Goal: Information Seeking & Learning: Find specific fact

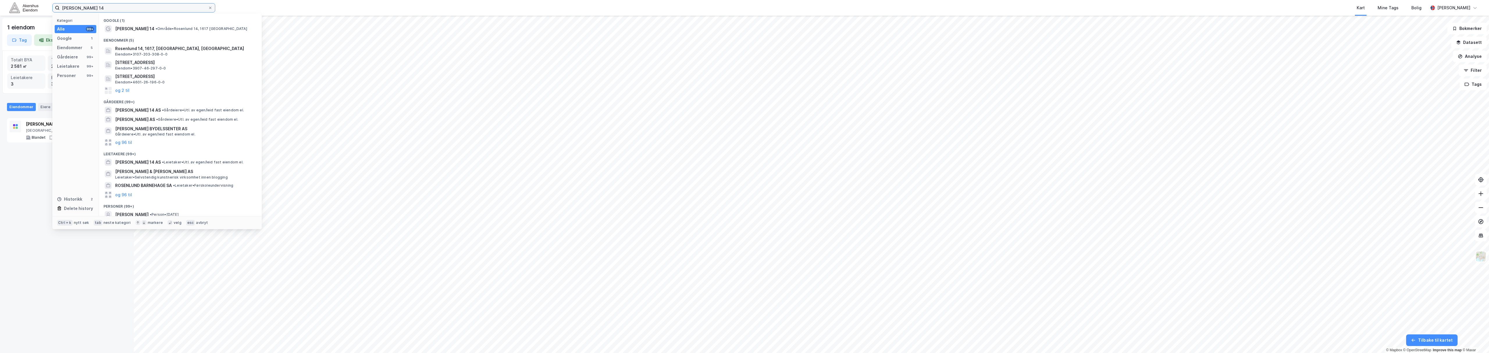
click at [84, 7] on input "[PERSON_NAME] 14" at bounding box center [134, 7] width 148 height 9
click at [84, 6] on input "[PERSON_NAME] 14" at bounding box center [134, 7] width 148 height 9
click at [84, 5] on input "[PERSON_NAME] 14" at bounding box center [134, 7] width 148 height 9
drag, startPoint x: 84, startPoint y: 5, endPoint x: 89, endPoint y: 5, distance: 4.7
click at [87, 5] on input "[PERSON_NAME] 14" at bounding box center [134, 7] width 148 height 9
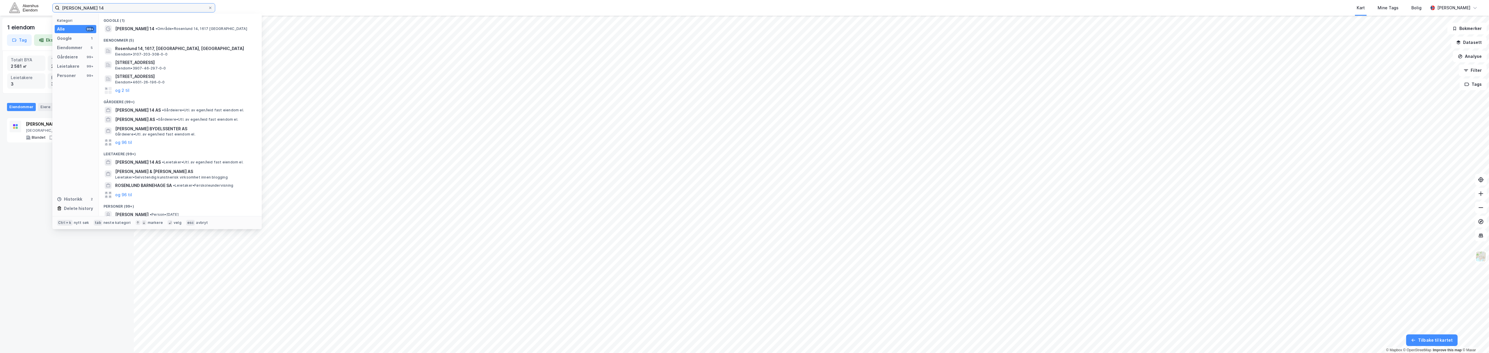
drag, startPoint x: 93, startPoint y: 6, endPoint x: 31, endPoint y: 6, distance: 62.5
click at [31, 6] on div "[PERSON_NAME] 14 Kategori Alle 99+ Google 1 Eiendommer 5 Gårdeiere 99+ Leietake…" at bounding box center [744, 8] width 1489 height 16
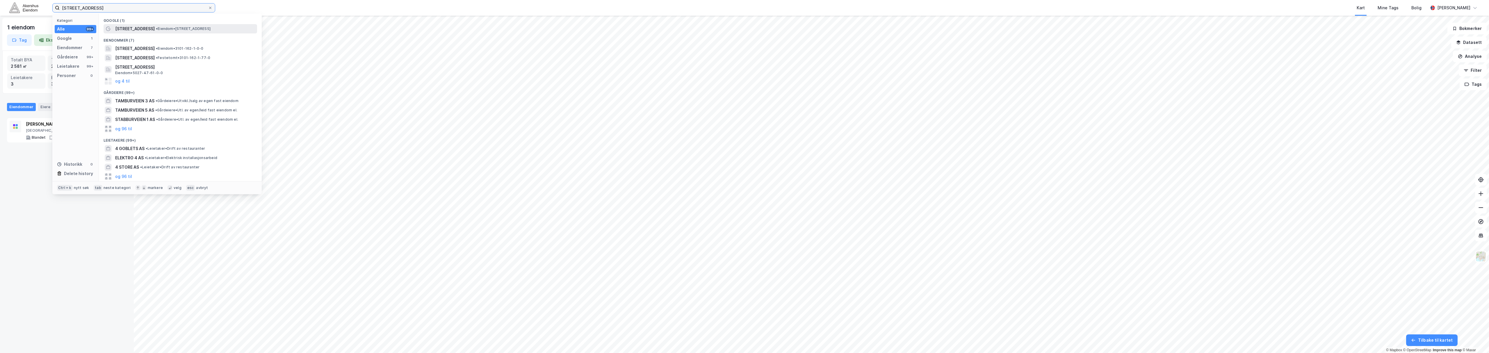
type input "[STREET_ADDRESS]"
click at [149, 32] on div "[STREET_ADDRESS] • Eiendom • [STREET_ADDRESS]" at bounding box center [185, 28] width 141 height 7
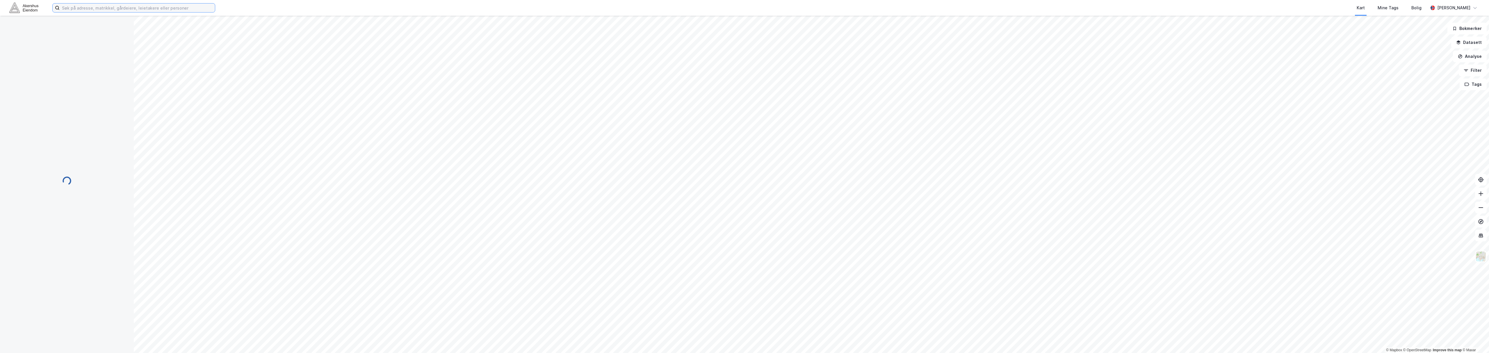
click at [112, 8] on input at bounding box center [137, 7] width 155 height 9
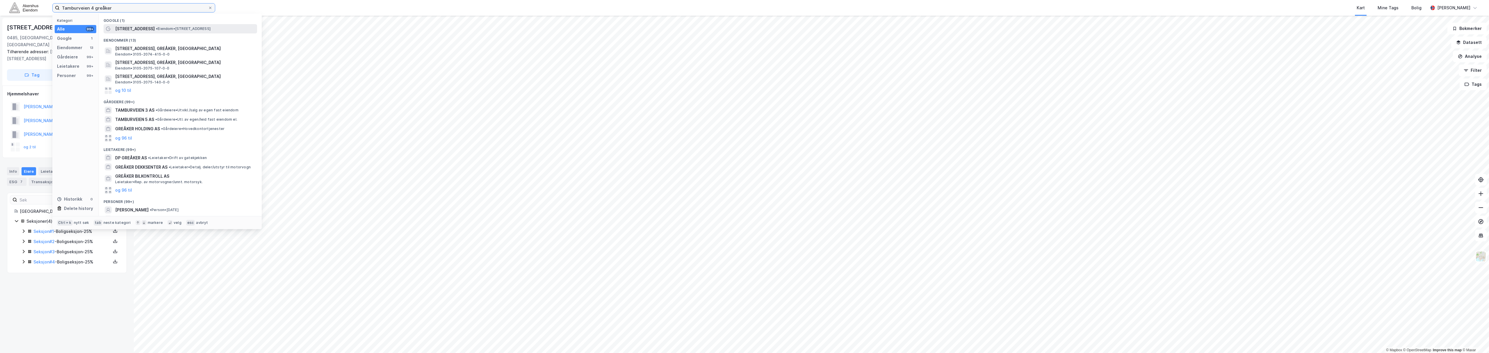
type input "Tamburveien 4 greåker"
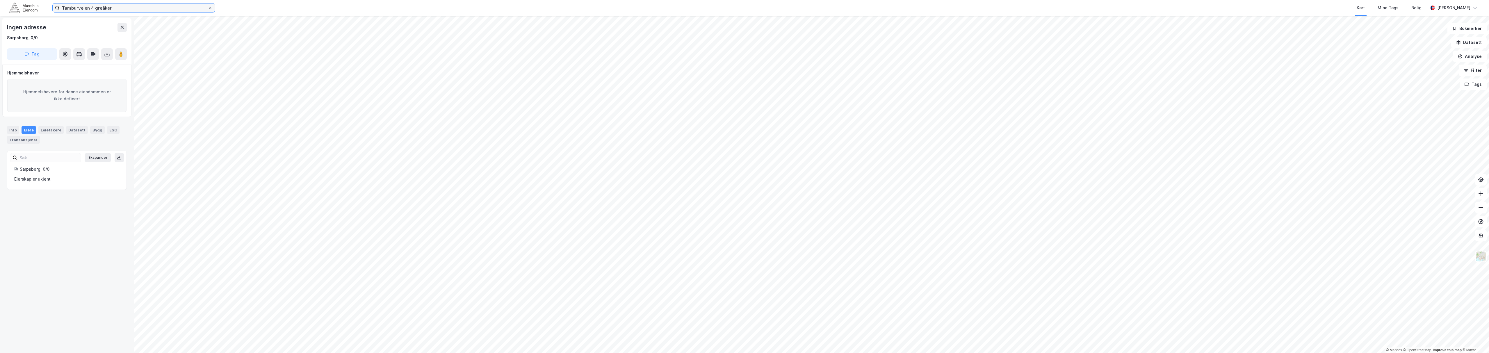
click at [112, 10] on input "Tamburveien 4 greåker" at bounding box center [134, 7] width 148 height 9
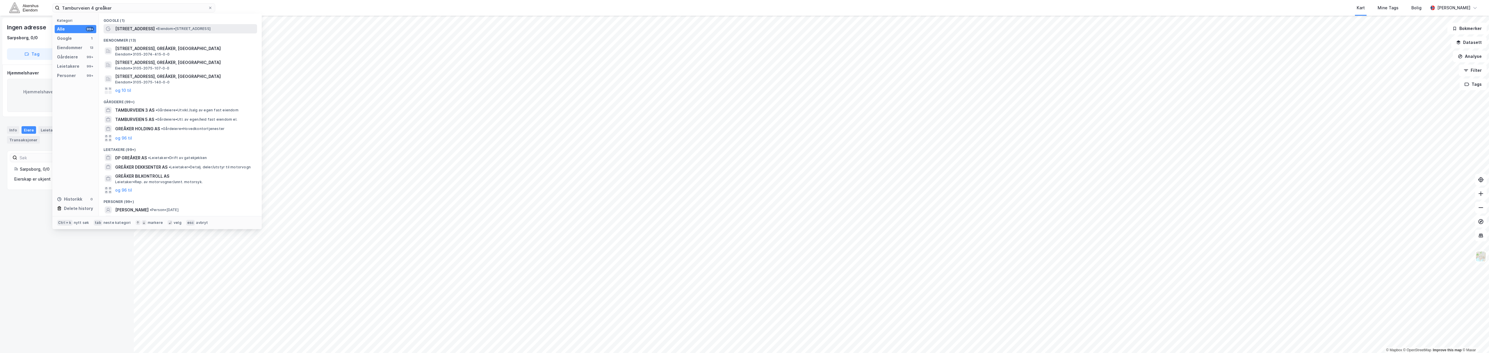
click at [126, 26] on span "[STREET_ADDRESS]" at bounding box center [135, 28] width 40 height 7
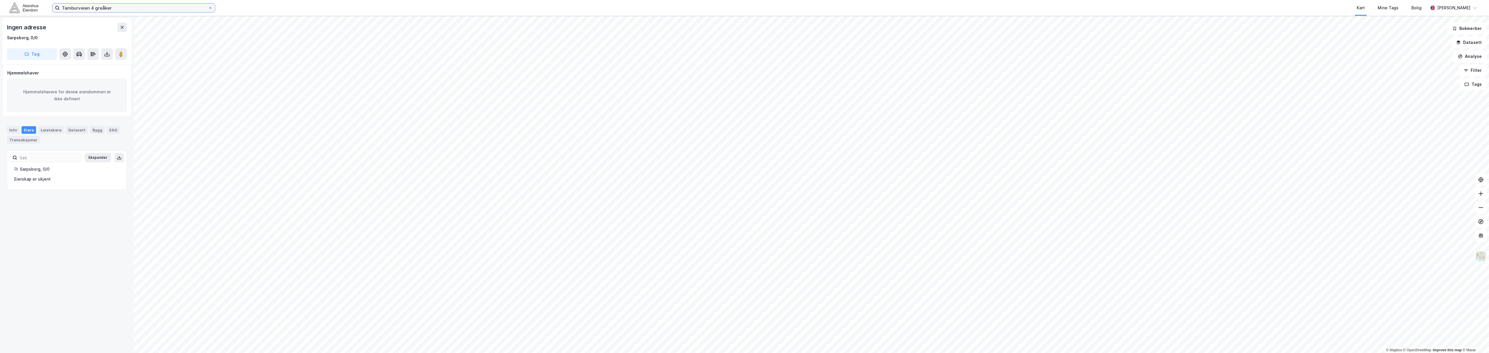
click at [156, 6] on input "Tamburveien 4 greåker" at bounding box center [134, 7] width 148 height 9
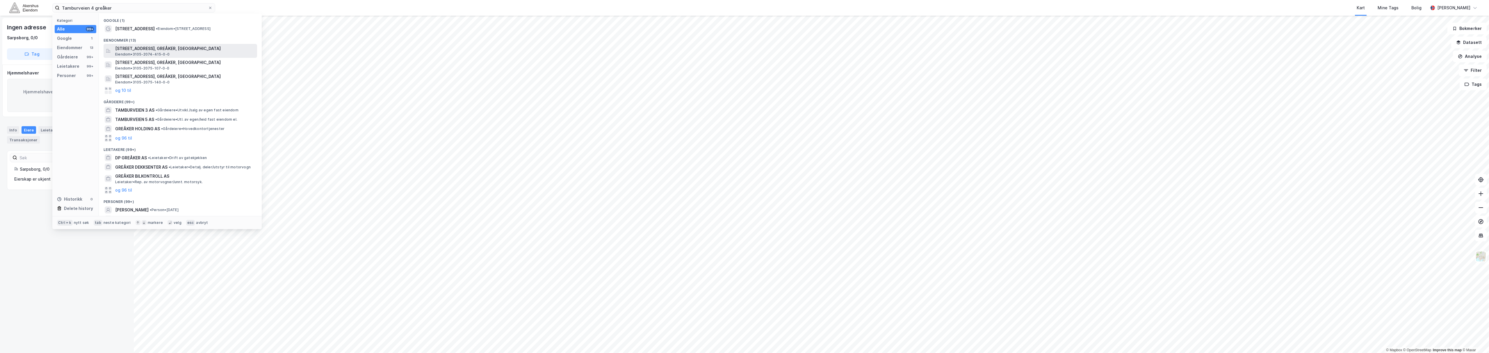
click at [169, 51] on span "[STREET_ADDRESS], GREÅKER, [GEOGRAPHIC_DATA]" at bounding box center [185, 48] width 140 height 7
